Goal: Transaction & Acquisition: Purchase product/service

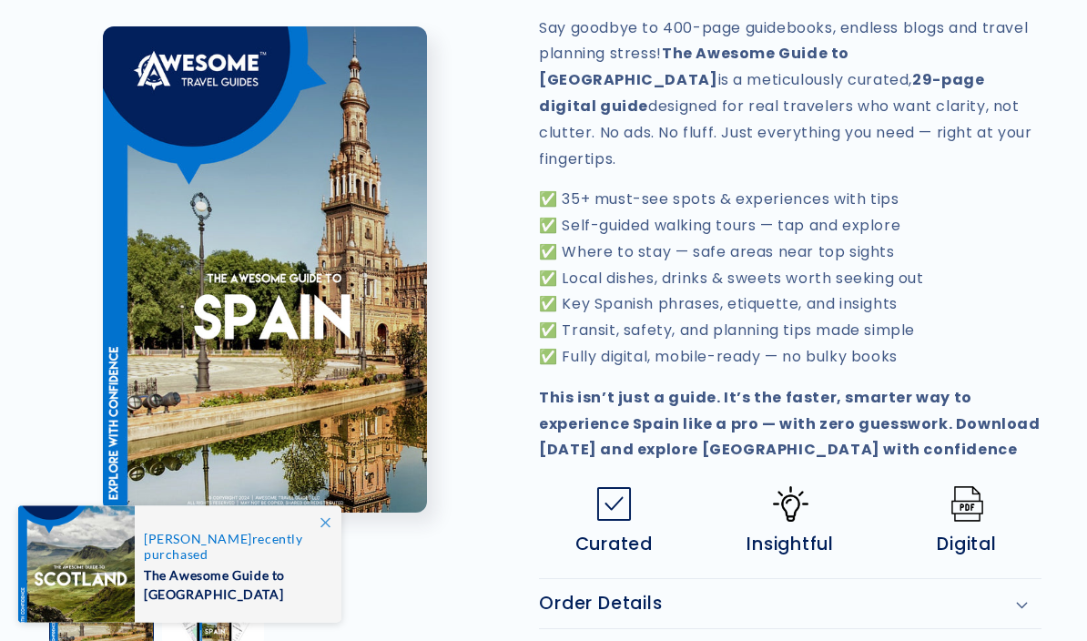
scroll to position [696, 0]
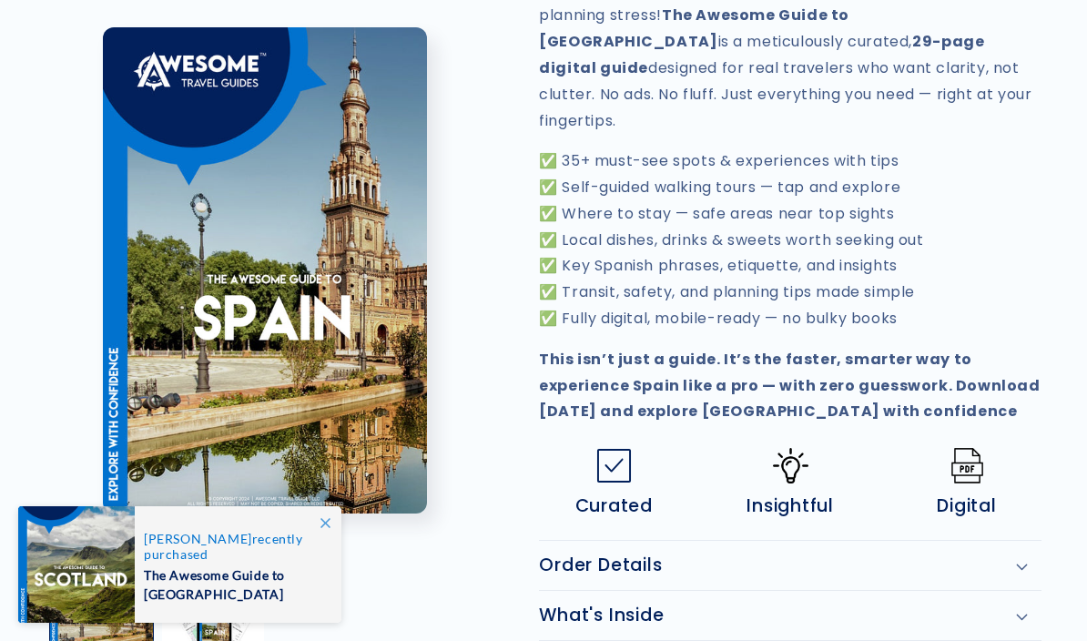
click at [1020, 591] on summary "What's Inside" at bounding box center [790, 615] width 503 height 49
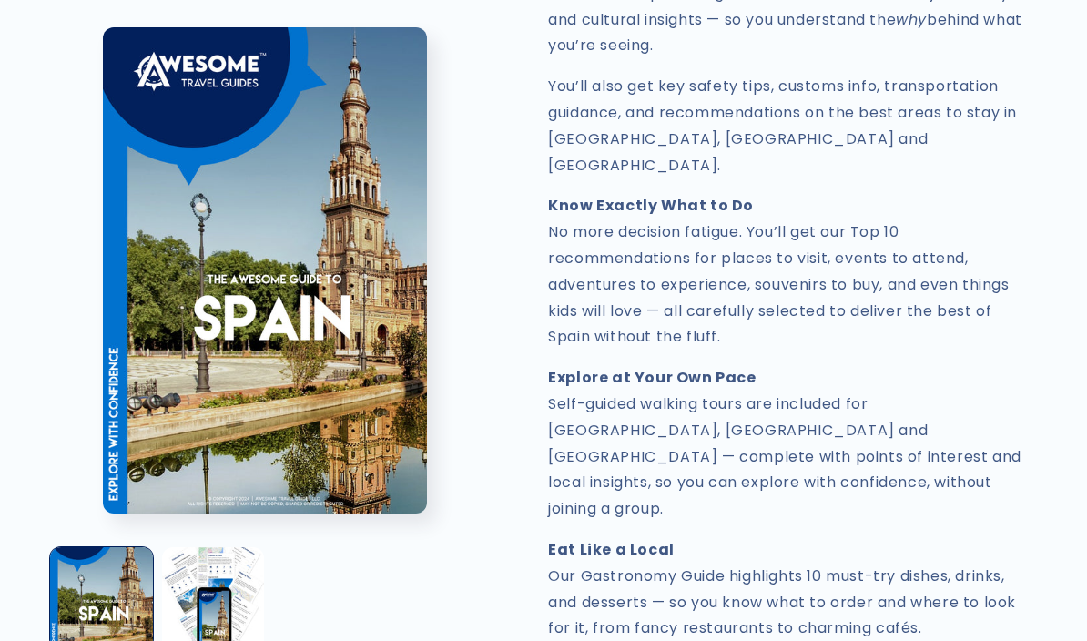
scroll to position [1739, 0]
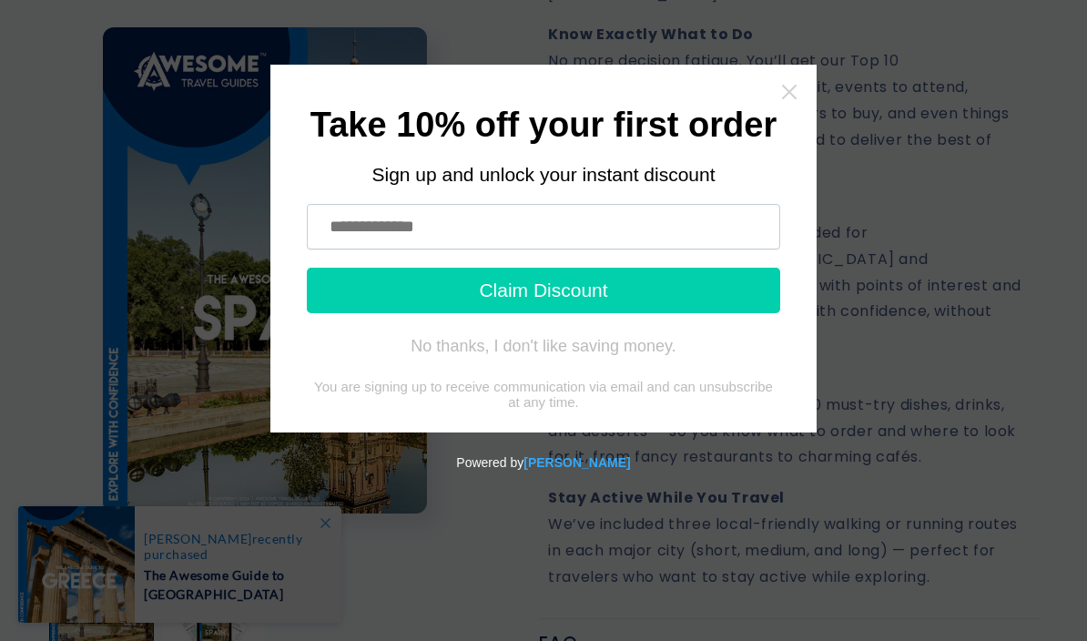
click at [793, 85] on icon "Close widget" at bounding box center [789, 92] width 18 height 18
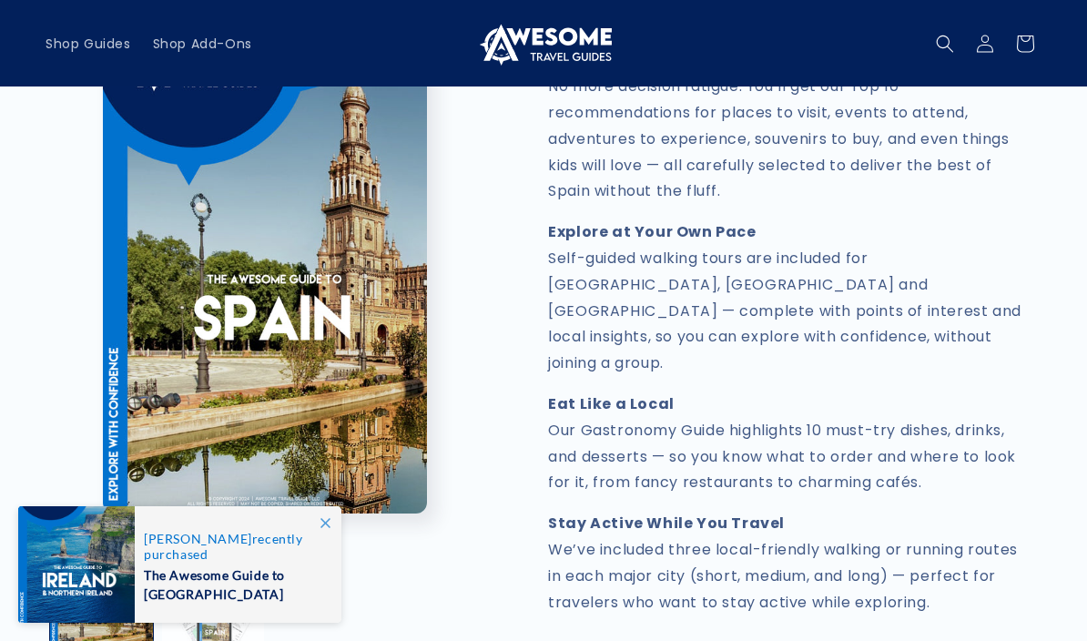
click at [235, 547] on button "Load image 2 in gallery view" at bounding box center [213, 598] width 103 height 103
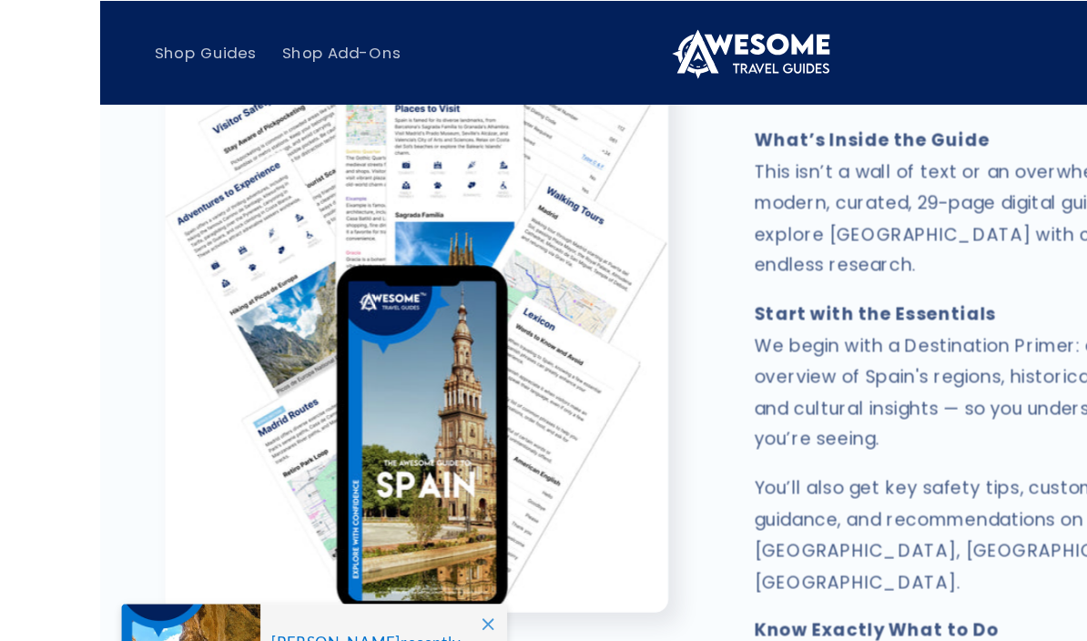
scroll to position [1245, 0]
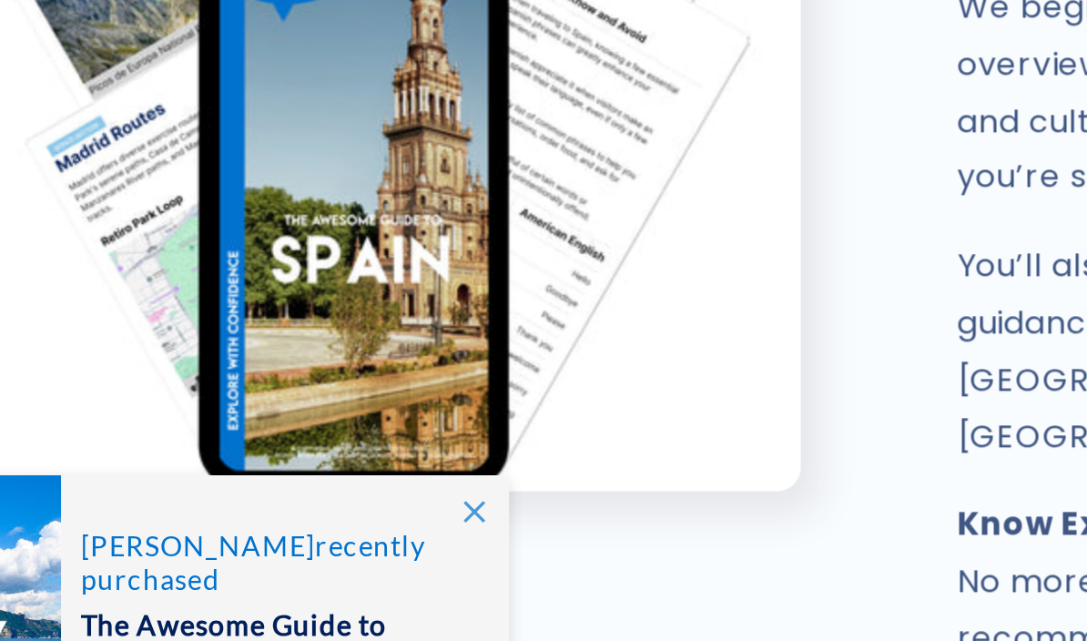
click at [321, 518] on icon at bounding box center [326, 523] width 10 height 10
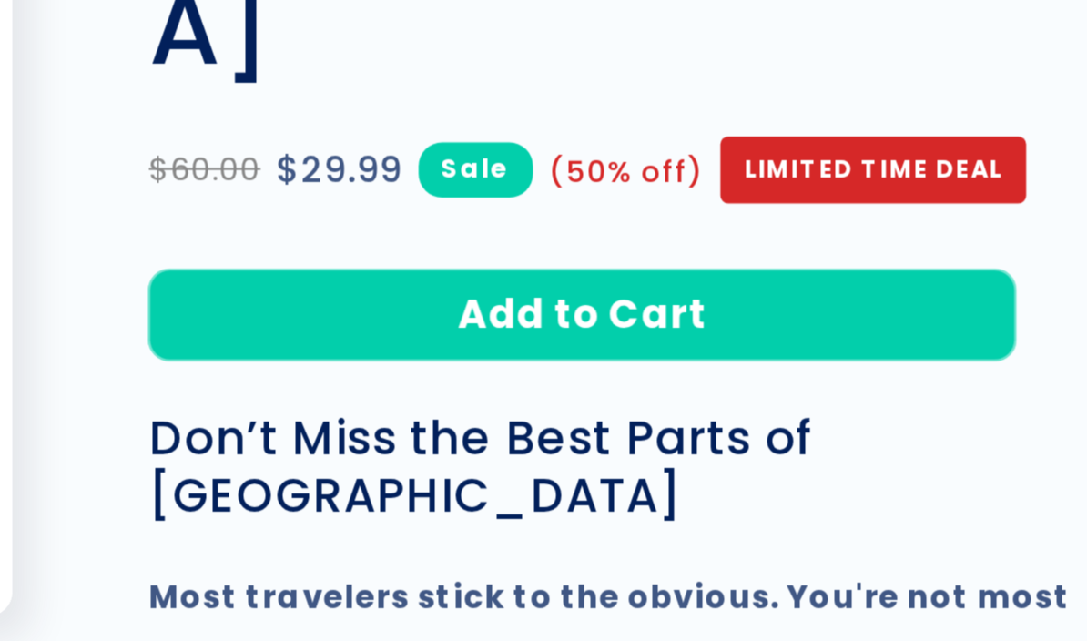
scroll to position [328, 0]
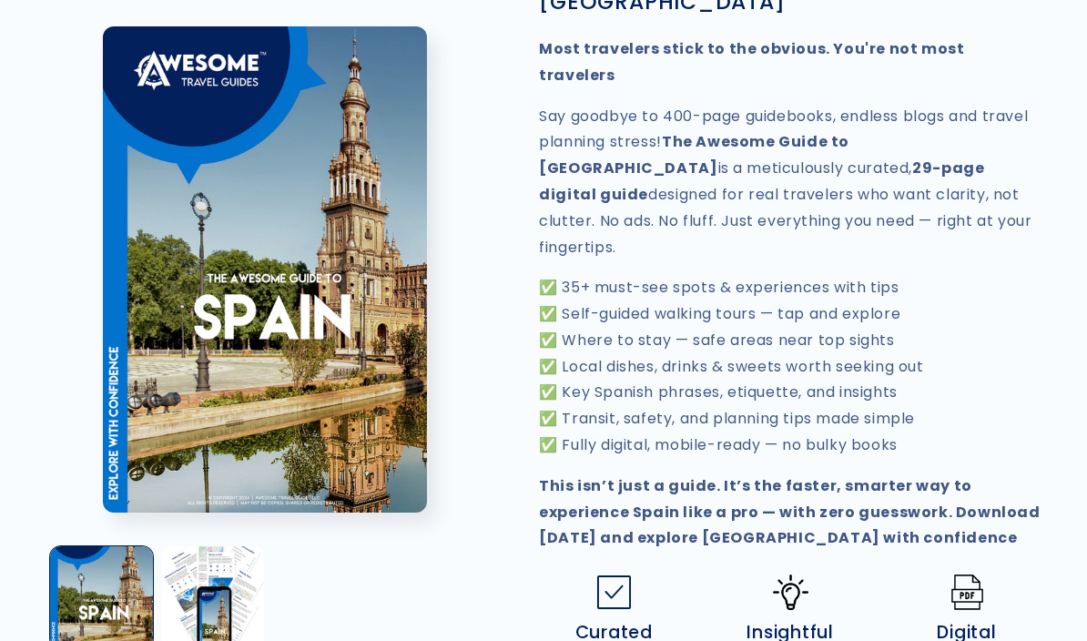
scroll to position [569, 0]
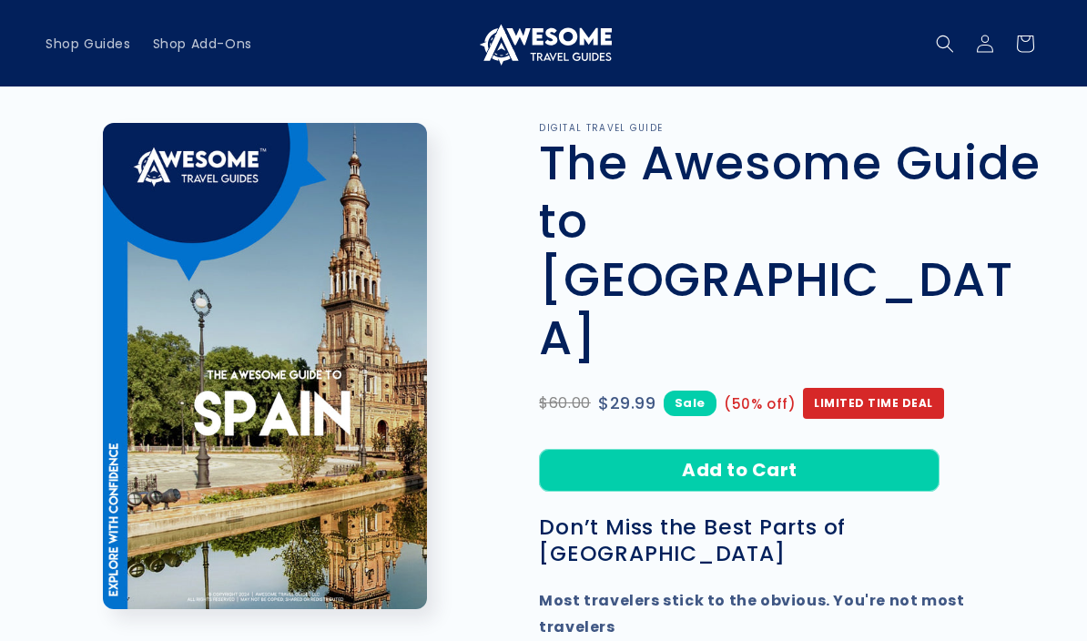
scroll to position [0, 0]
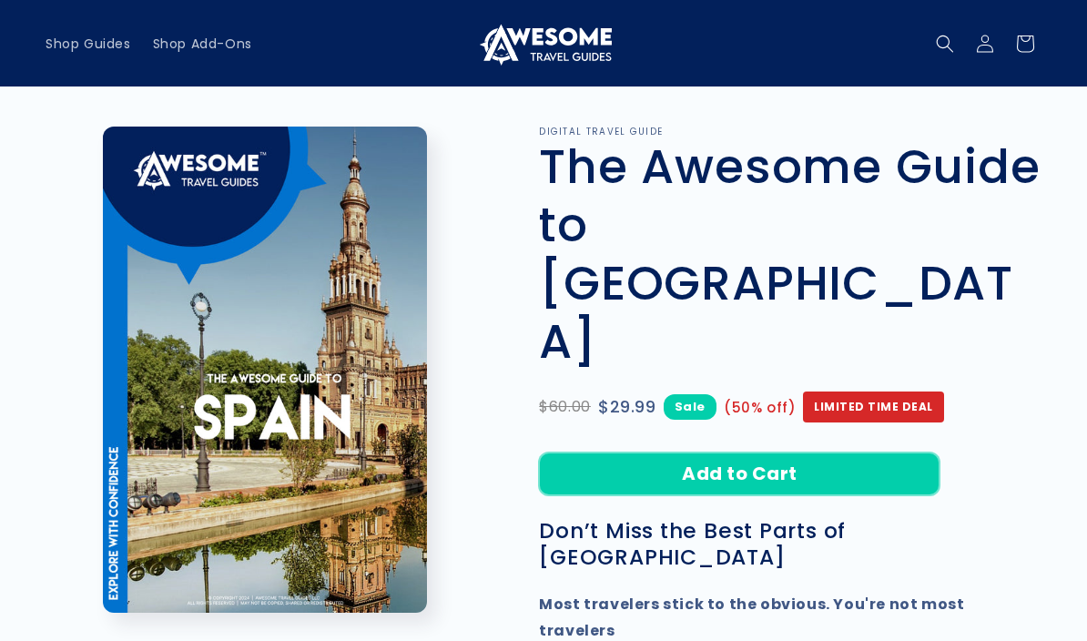
click at [767, 453] on button "Add to Cart" at bounding box center [739, 474] width 401 height 43
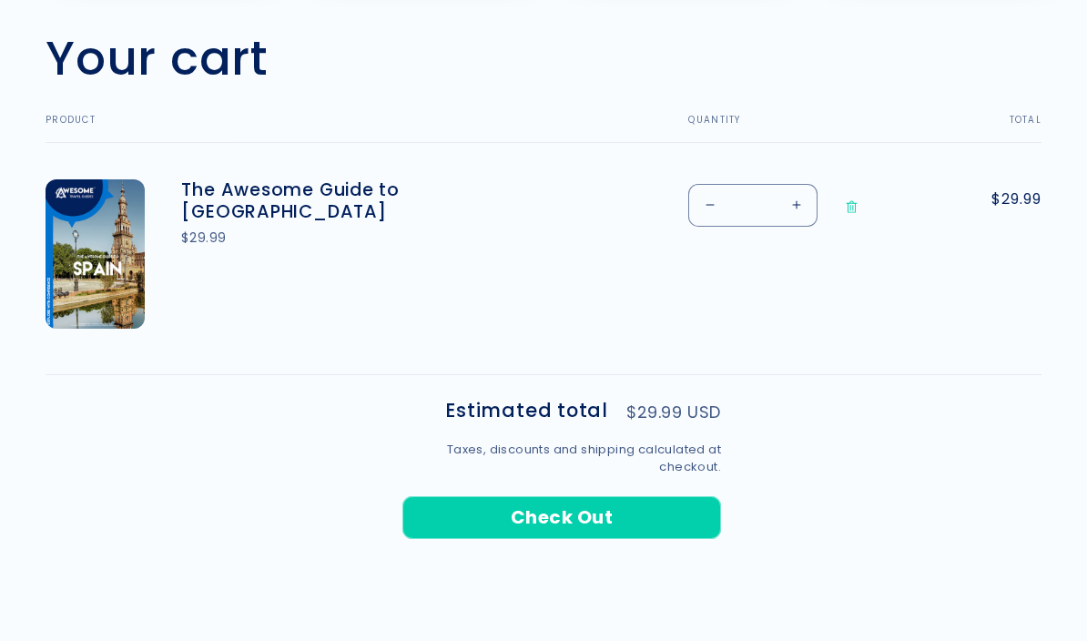
scroll to position [584, 0]
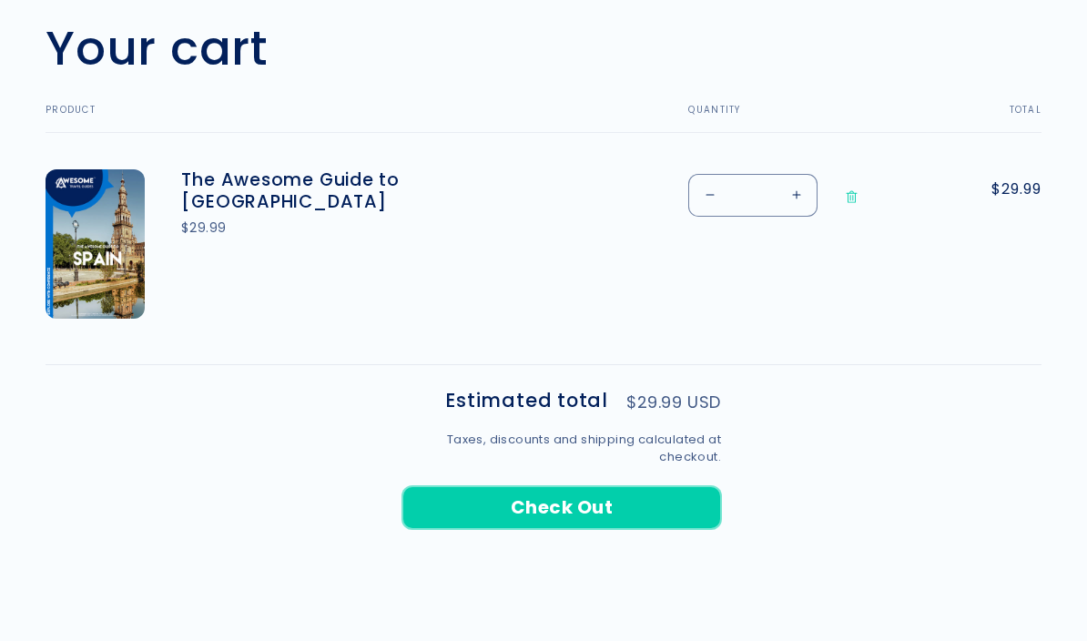
click at [677, 503] on button "Check Out" at bounding box center [562, 508] width 319 height 43
